Goal: Find specific page/section: Find specific page/section

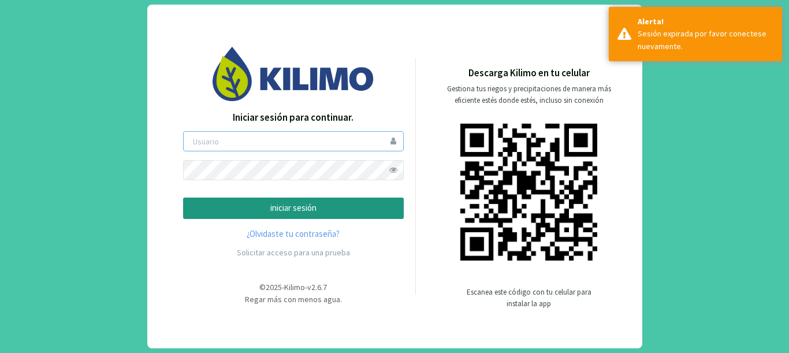
type input "gastonL"
click at [268, 210] on p "iniciar sesión" at bounding box center [293, 207] width 201 height 13
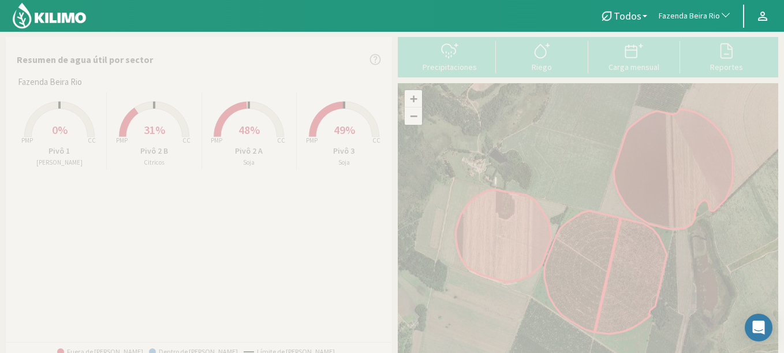
click at [693, 14] on span "Fazenda Beira Rio" at bounding box center [689, 16] width 61 height 12
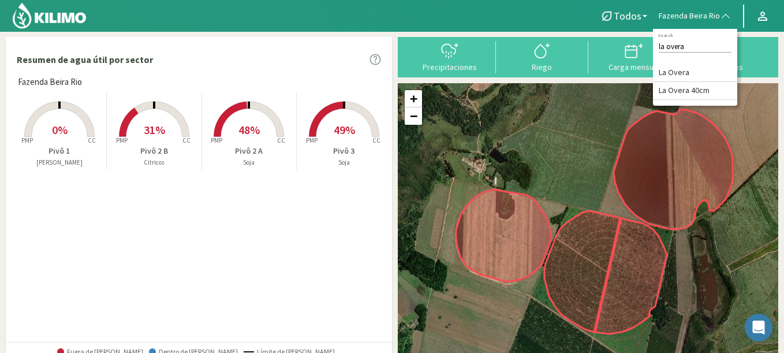
type input "la overa"
click at [698, 66] on li "La Overa" at bounding box center [695, 73] width 84 height 18
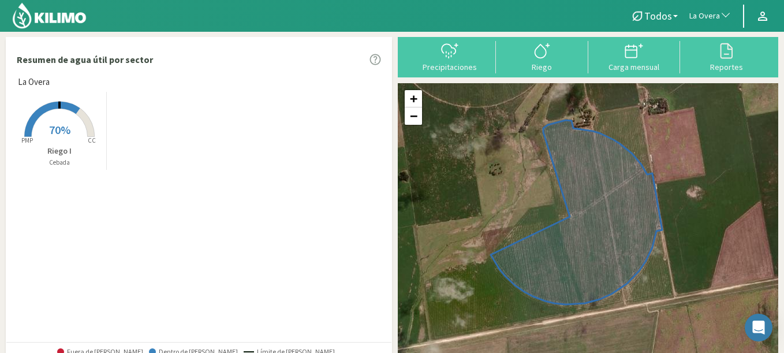
click at [700, 14] on span "La Overa" at bounding box center [704, 16] width 31 height 12
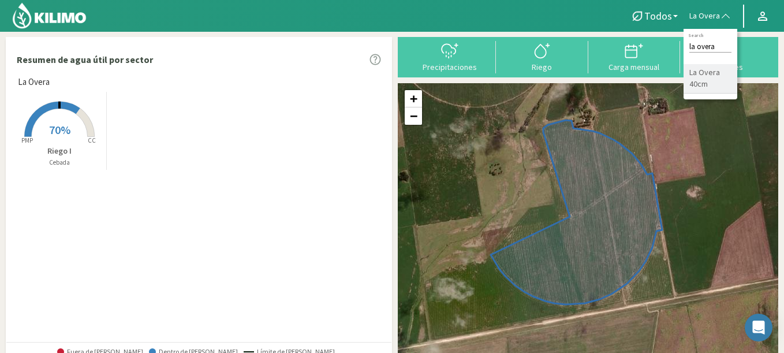
type input "la overa"
click at [710, 70] on li "La Overa 40cm" at bounding box center [711, 78] width 54 height 29
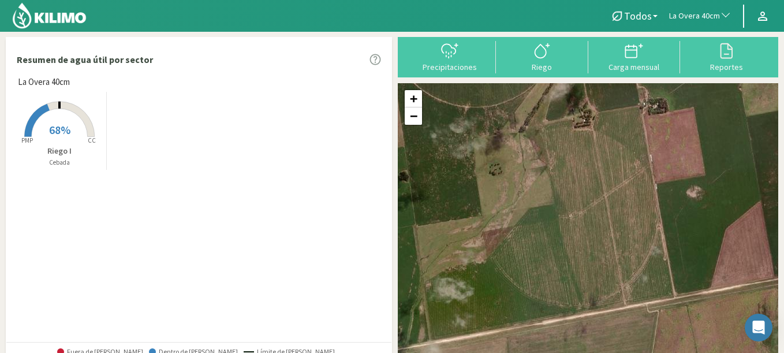
click at [44, 129] on rect at bounding box center [59, 138] width 92 height 92
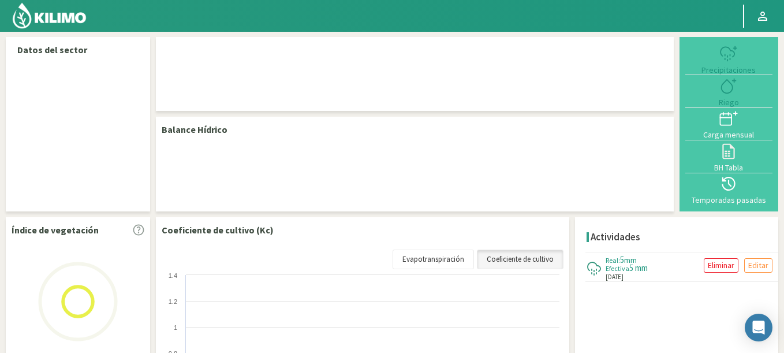
select select "175: Object"
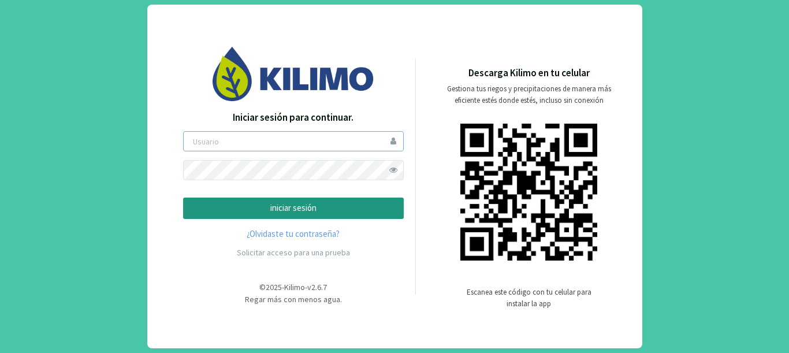
type input "gastonL"
click at [215, 209] on p "iniciar sesión" at bounding box center [293, 207] width 201 height 13
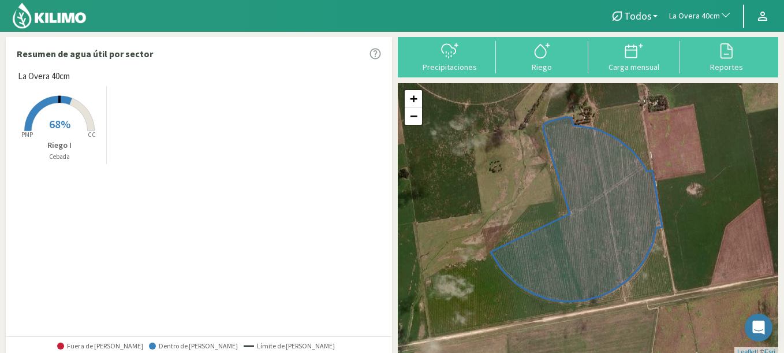
click at [708, 15] on span "La Overa 40cm" at bounding box center [694, 16] width 51 height 12
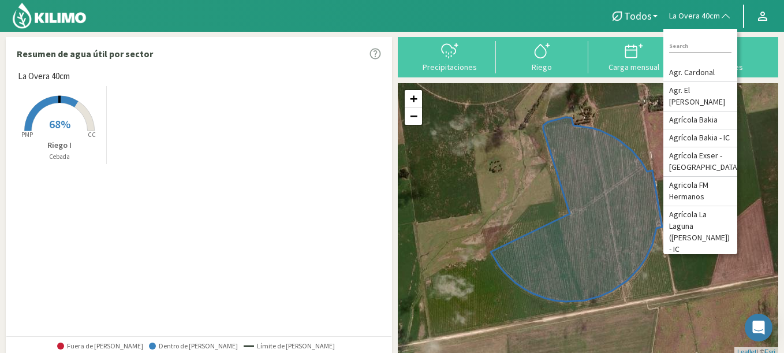
type input "s"
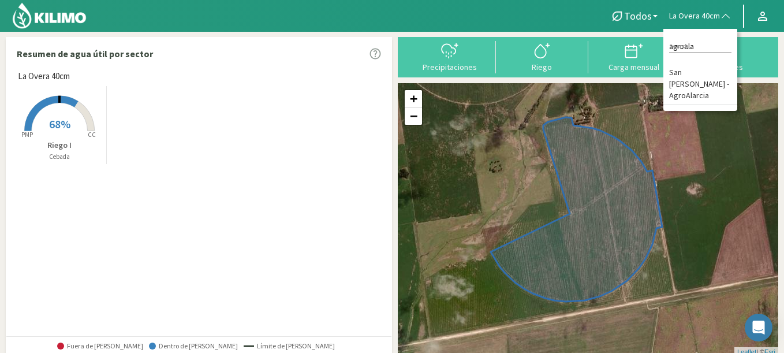
type input "agroala"
click at [710, 73] on li "San [PERSON_NAME] - AgroAlarcia" at bounding box center [700, 84] width 74 height 41
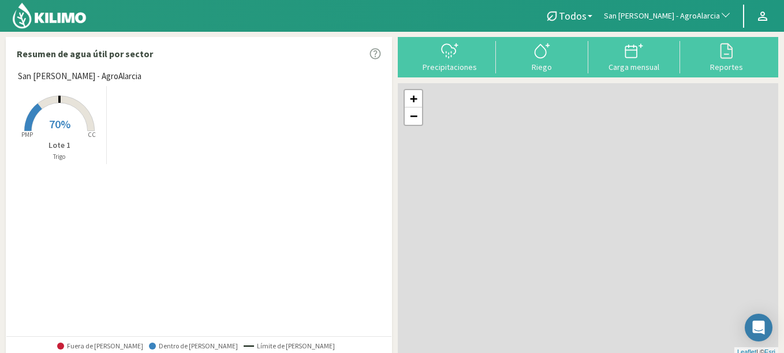
click at [78, 131] on rect at bounding box center [59, 132] width 92 height 92
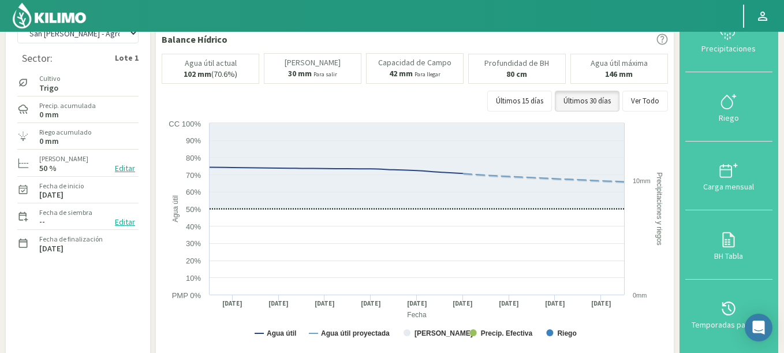
scroll to position [69, 0]
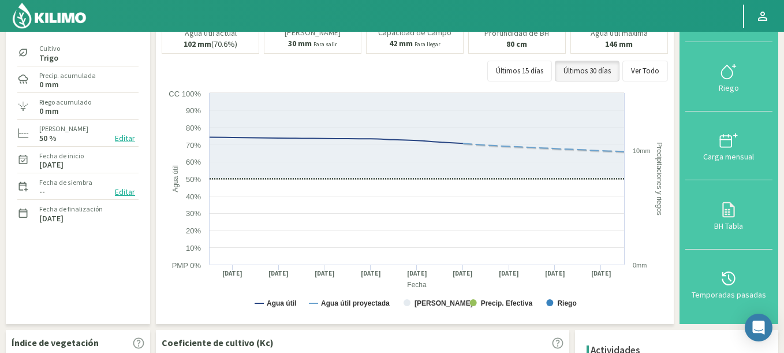
drag, startPoint x: 36, startPoint y: 165, endPoint x: 83, endPoint y: 169, distance: 46.9
click at [83, 169] on div "Fecha de inicio [DATE]" at bounding box center [77, 159] width 121 height 25
click at [63, 165] on label "[DATE]" at bounding box center [51, 165] width 24 height 8
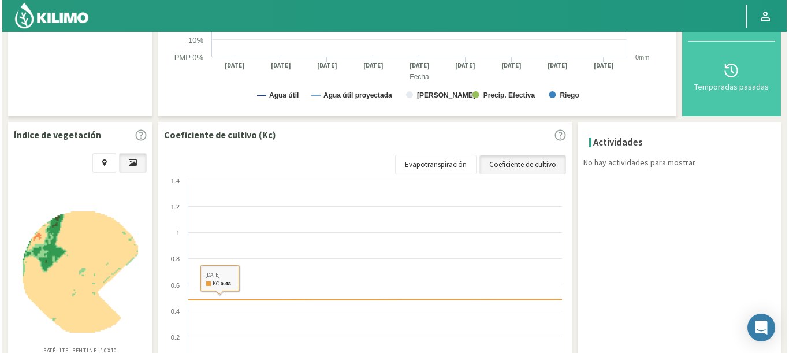
scroll to position [396, 0]
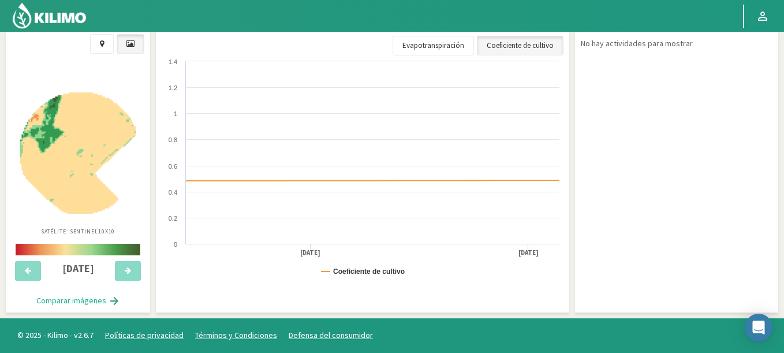
click at [70, 133] on img at bounding box center [77, 152] width 115 height 121
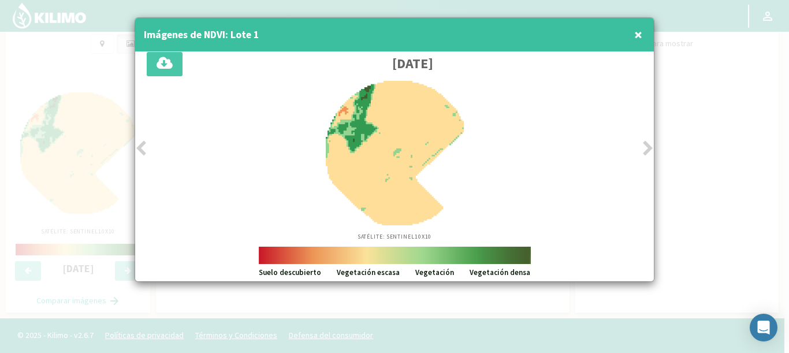
click at [674, 132] on div at bounding box center [394, 176] width 789 height 353
click at [4, 135] on div at bounding box center [394, 176] width 789 height 353
click at [643, 33] on button "×" at bounding box center [638, 34] width 14 height 23
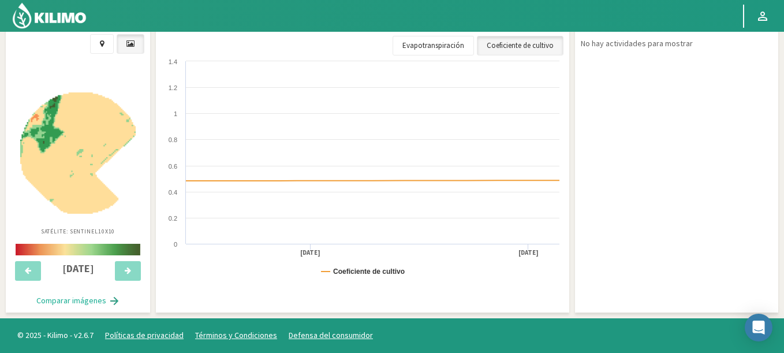
scroll to position [0, 0]
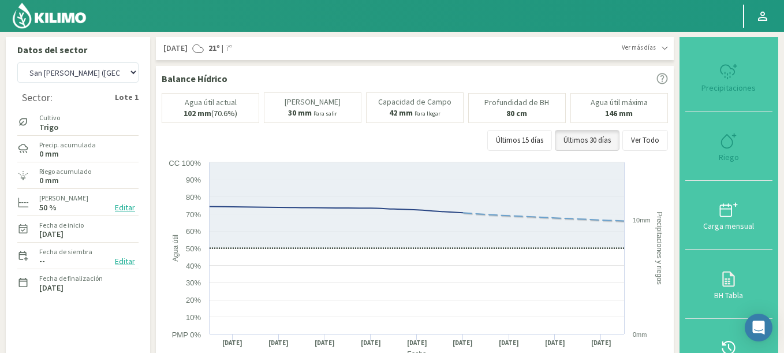
select select "520: Object"
